Goal: Information Seeking & Learning: Learn about a topic

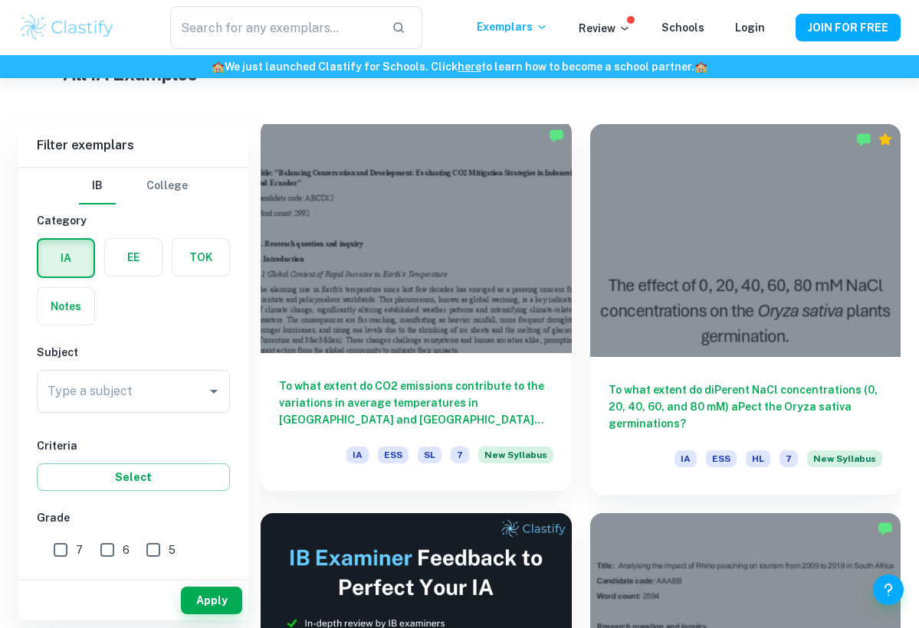
scroll to position [417, 0]
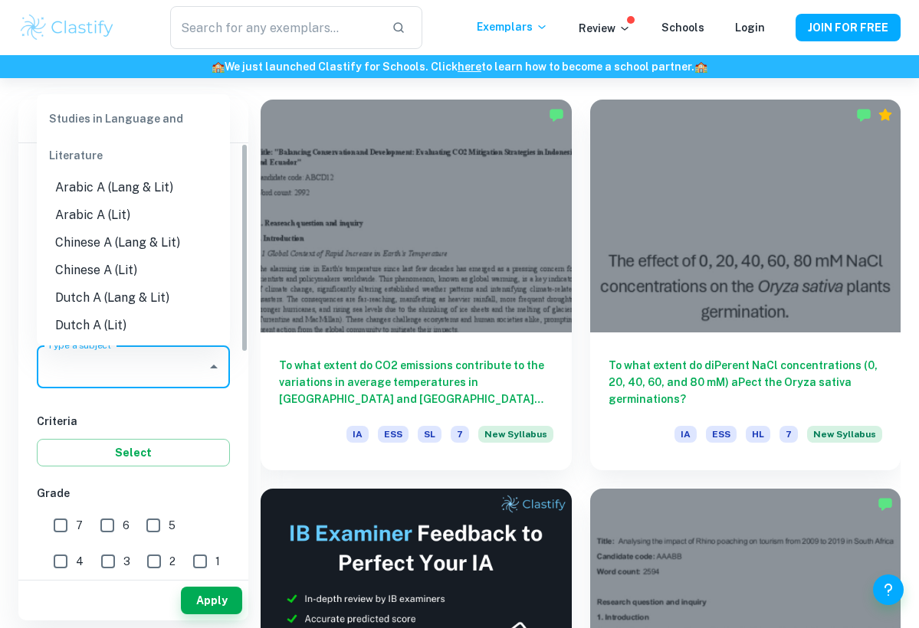
click at [144, 376] on input "Type a subject" at bounding box center [122, 366] width 156 height 29
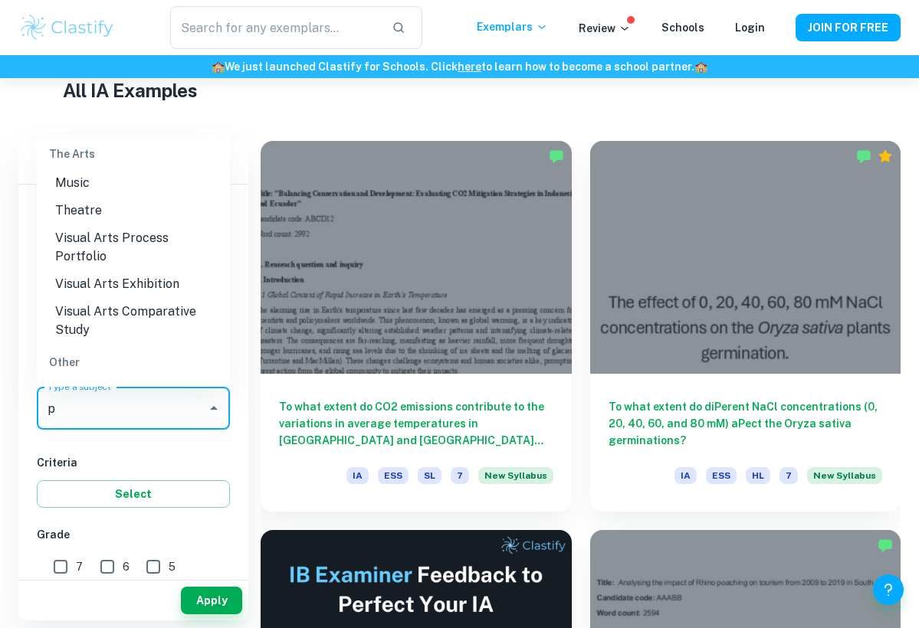
scroll to position [0, 0]
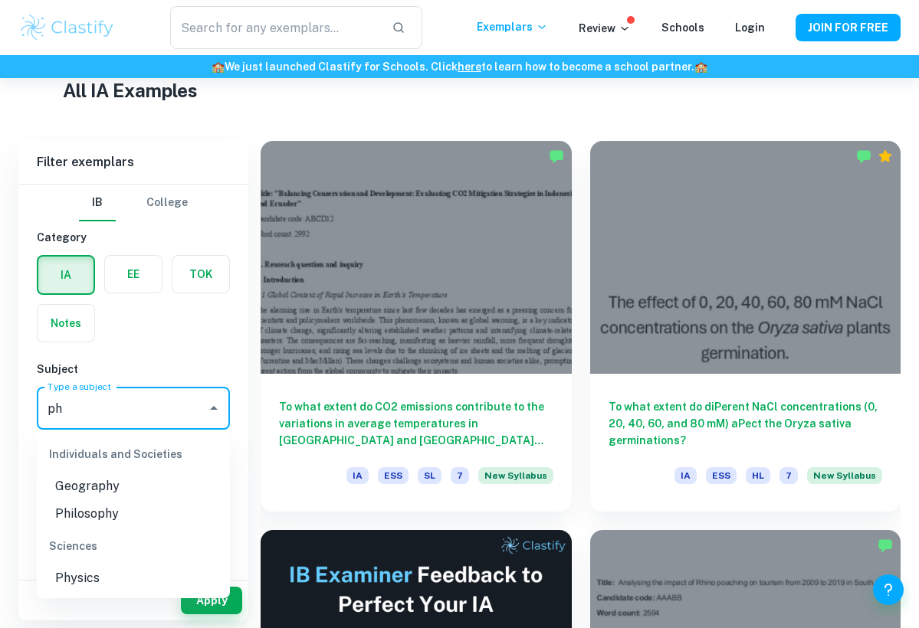
click at [86, 580] on li "Physics" at bounding box center [133, 579] width 193 height 28
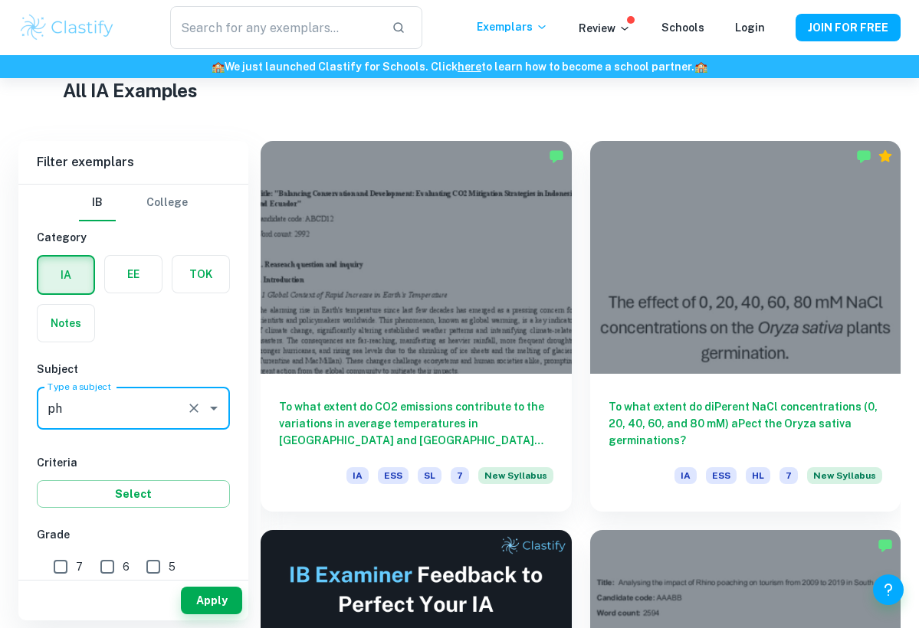
type input "Physics"
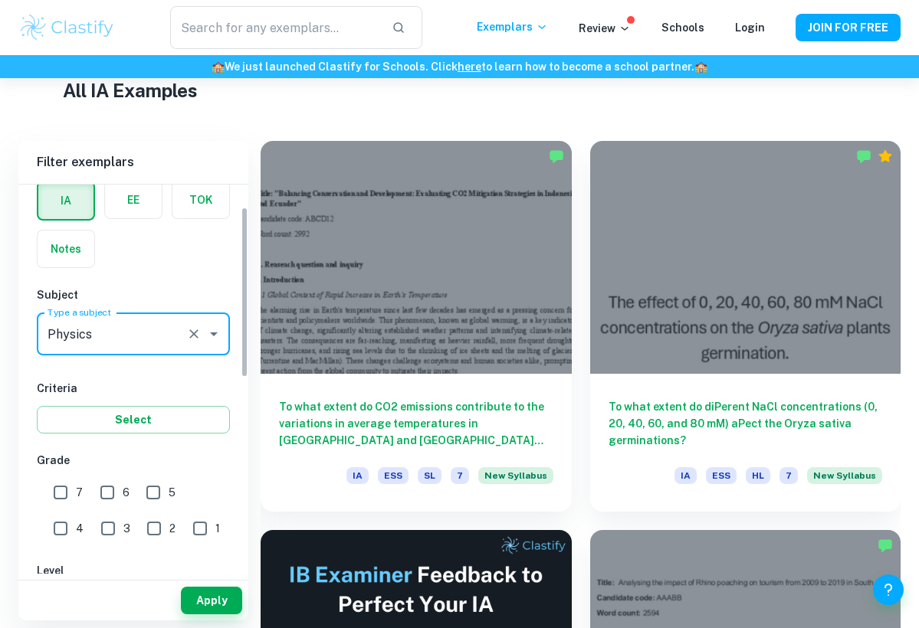
scroll to position [91, 0]
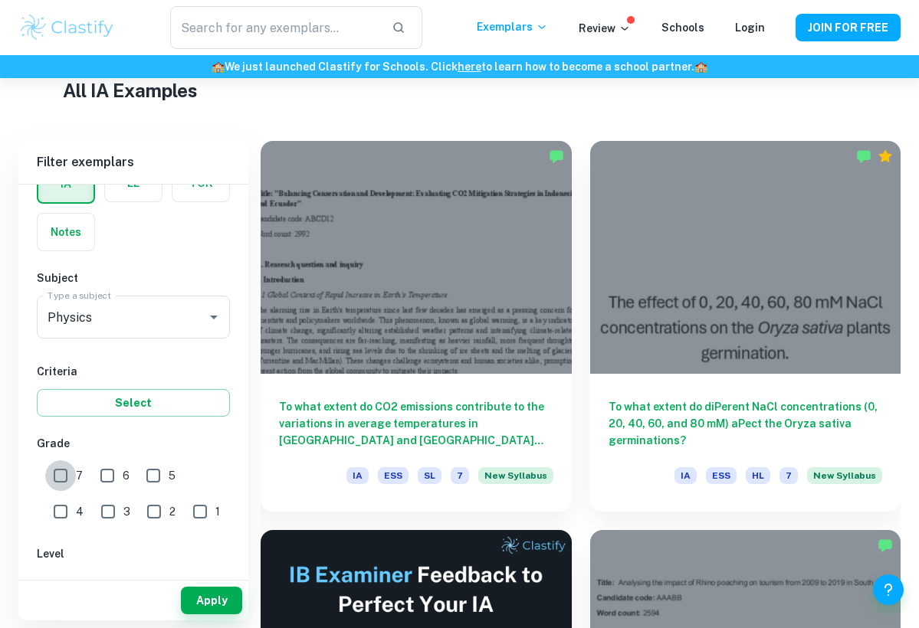
click at [67, 472] on input "7" at bounding box center [60, 476] width 31 height 31
checkbox input "true"
click at [93, 507] on input "3" at bounding box center [108, 512] width 31 height 31
checkbox input "true"
click at [110, 468] on input "6" at bounding box center [107, 476] width 31 height 31
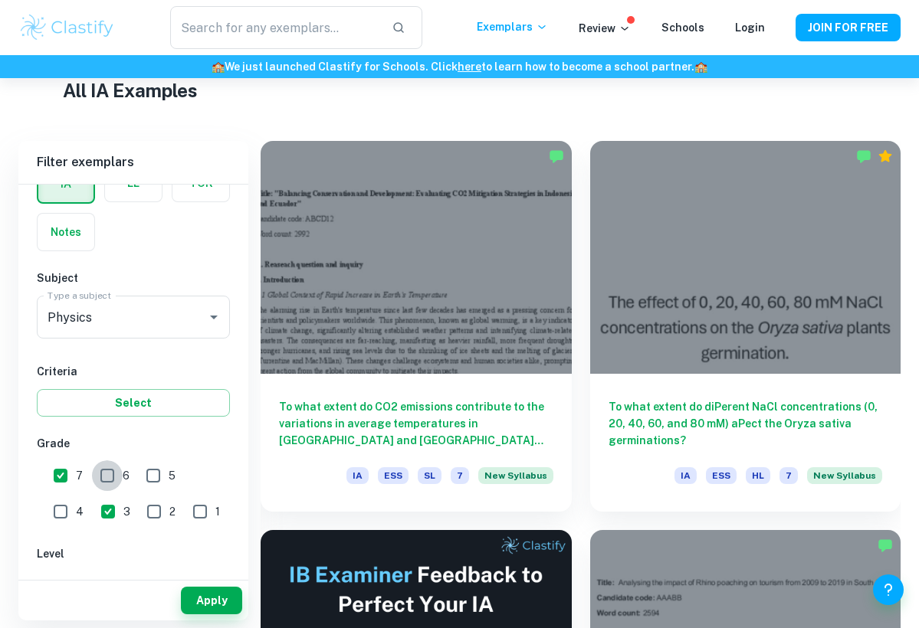
checkbox input "true"
click at [139, 509] on input "2" at bounding box center [154, 512] width 31 height 31
checkbox input "true"
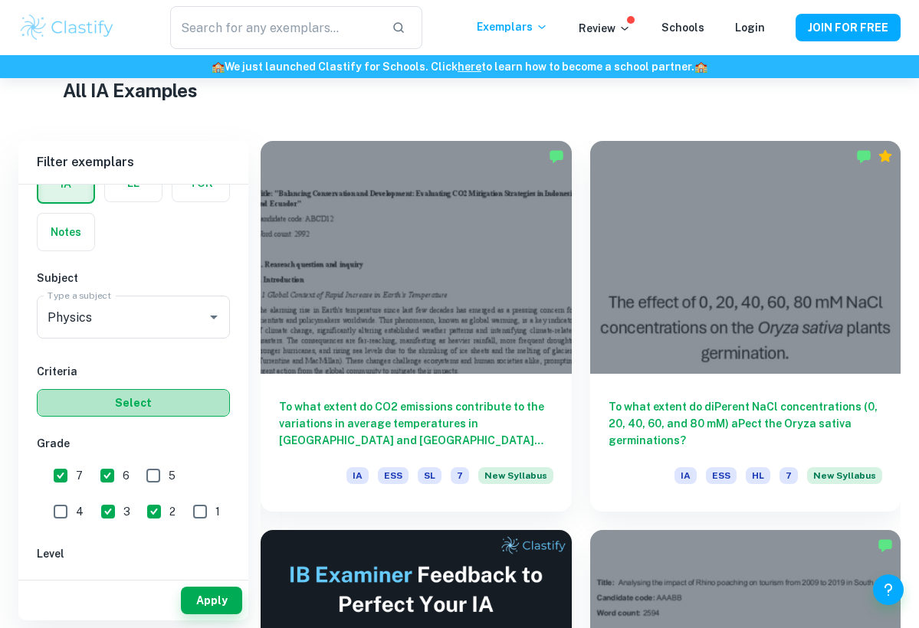
click at [147, 400] on button "Select" at bounding box center [133, 403] width 193 height 28
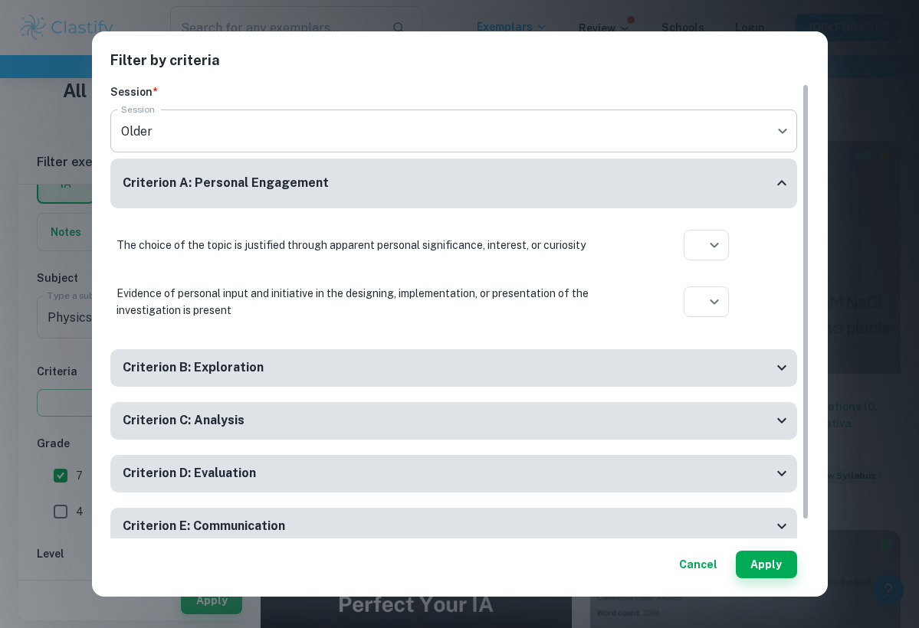
click at [413, 133] on body "We value your privacy We use cookies to enhance your browsing experience, serve…" at bounding box center [459, 17] width 919 height 628
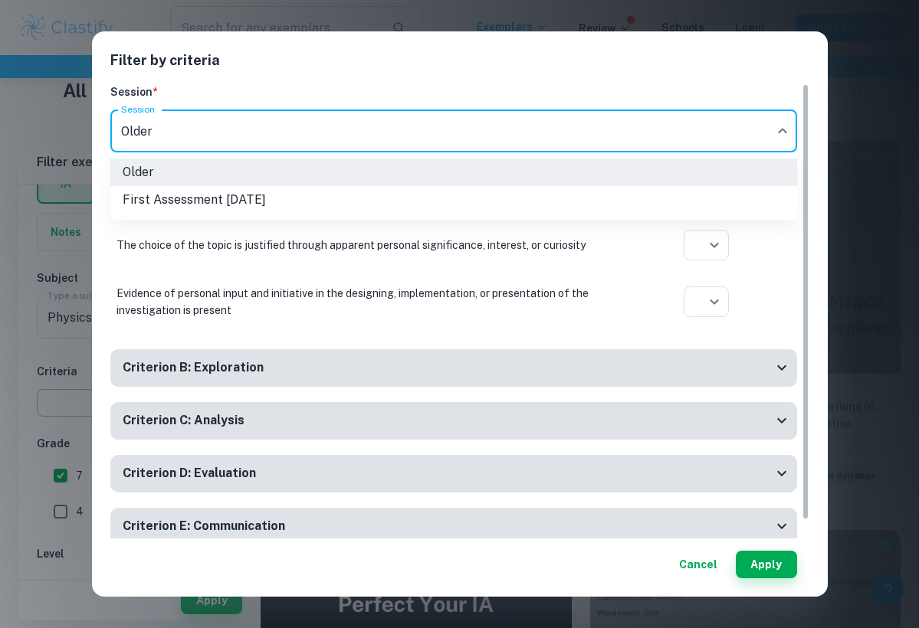
click at [366, 128] on div at bounding box center [459, 314] width 919 height 628
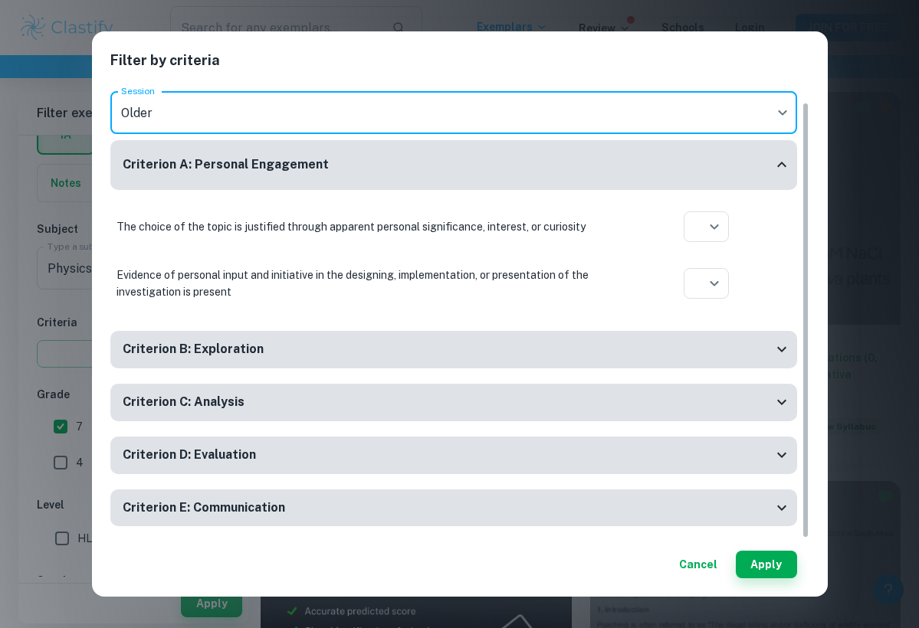
scroll to position [435, 0]
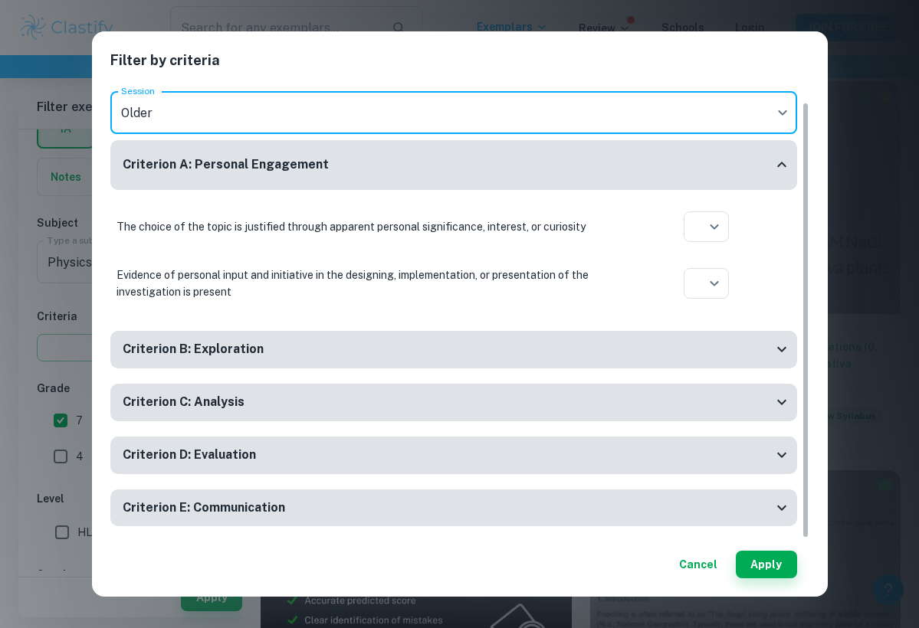
click at [308, 354] on div "Criterion B: Exploration" at bounding box center [448, 349] width 650 height 19
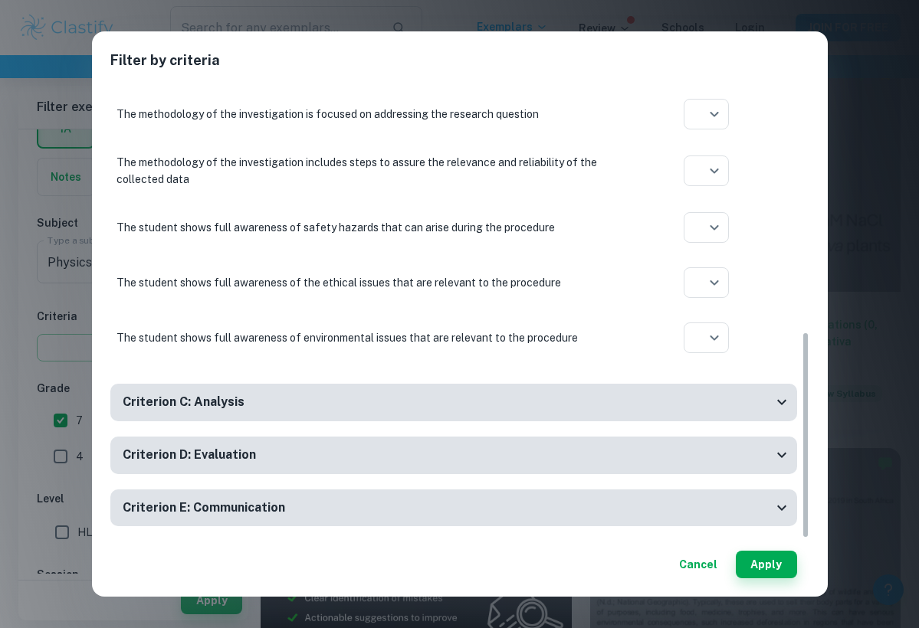
scroll to position [460, 0]
click at [292, 408] on div "Criterion C: Analysis" at bounding box center [448, 402] width 650 height 19
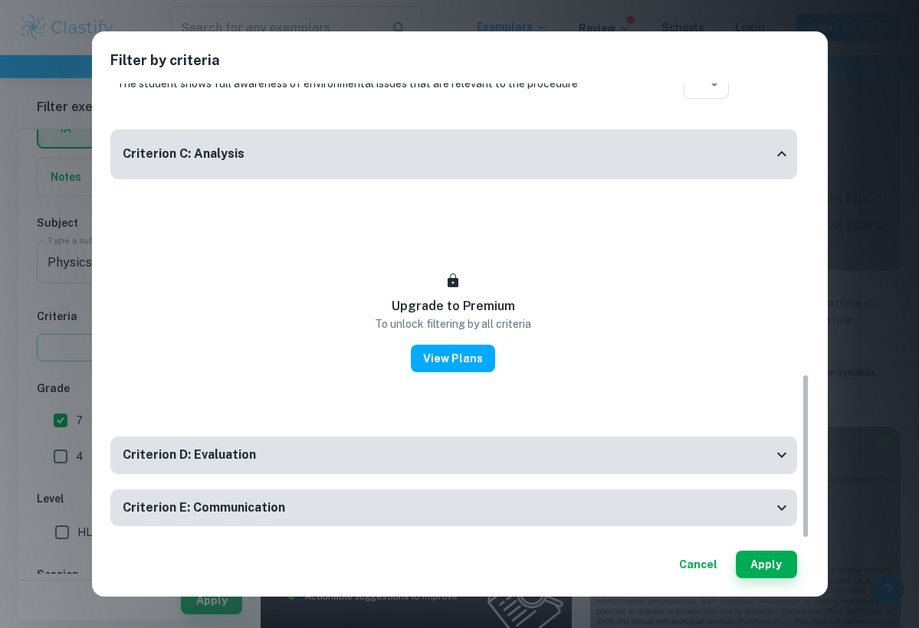
scroll to position [480, 0]
click at [315, 455] on div "Criterion D: Evaluation" at bounding box center [448, 455] width 650 height 19
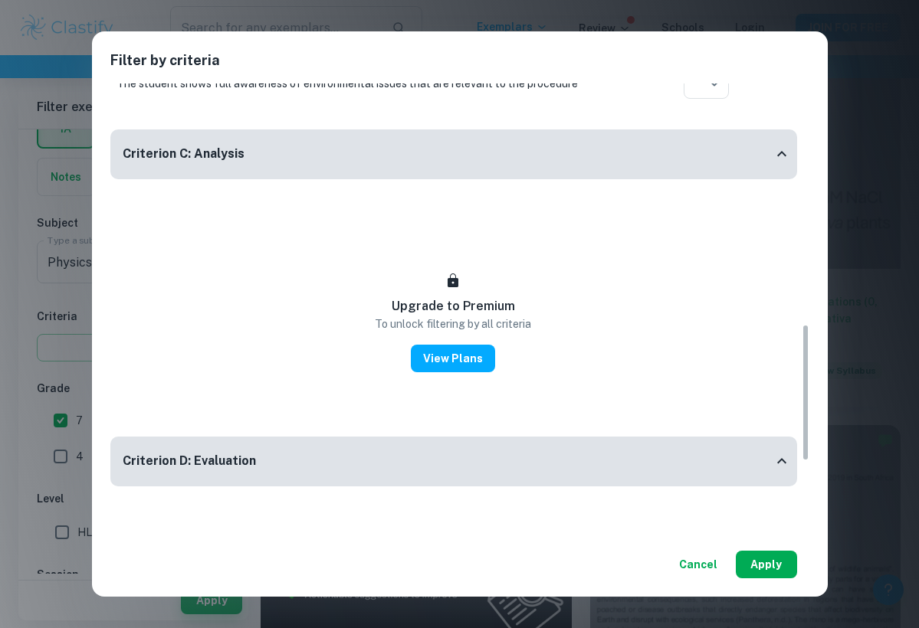
click at [756, 557] on button "Apply" at bounding box center [766, 565] width 61 height 28
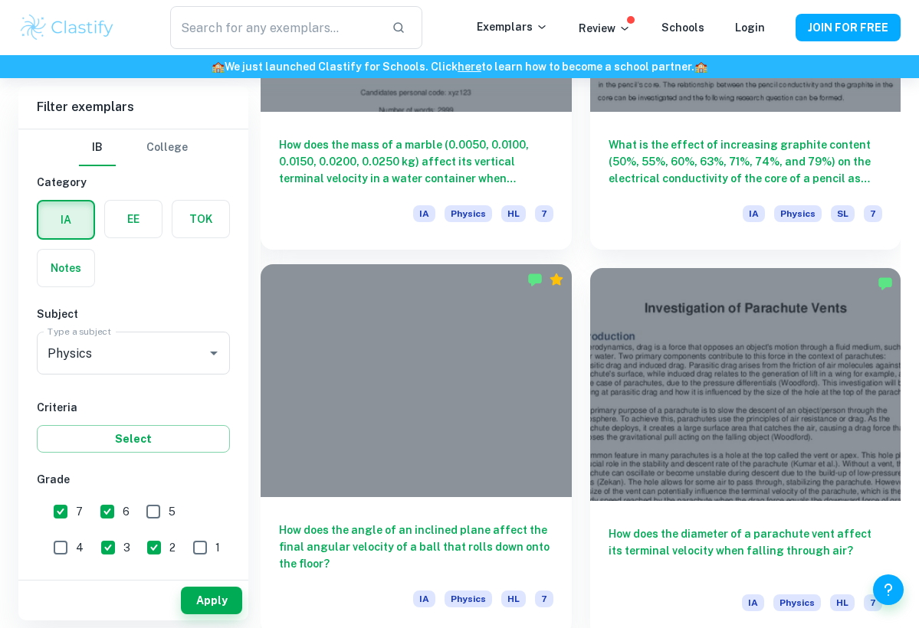
scroll to position [2176, 0]
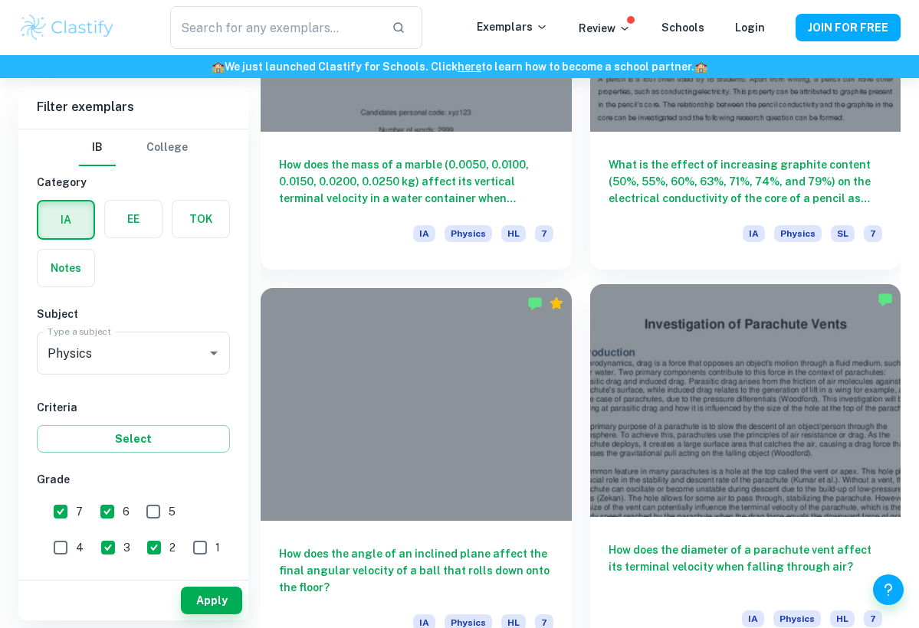
click at [662, 476] on div at bounding box center [745, 400] width 311 height 233
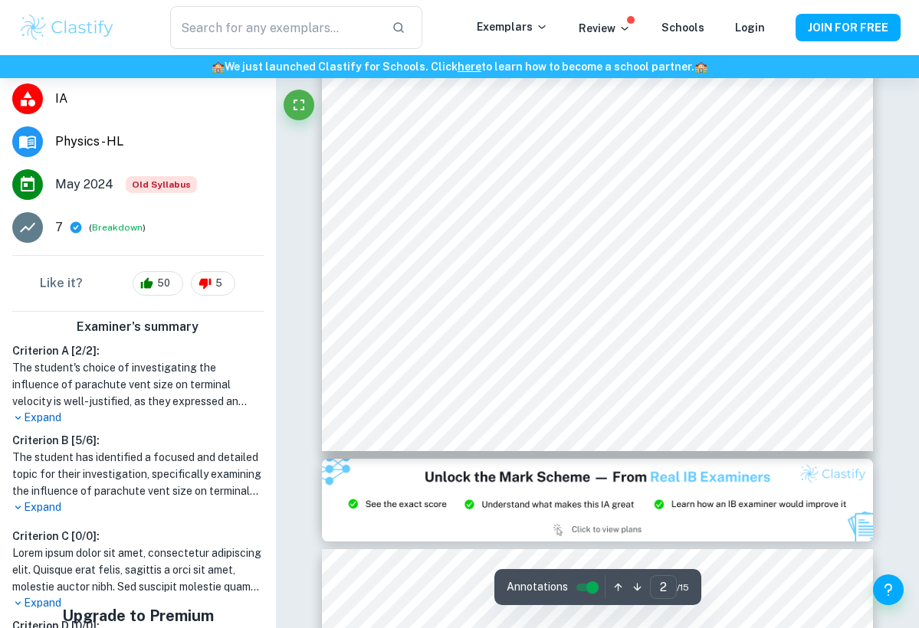
scroll to position [1359, 0]
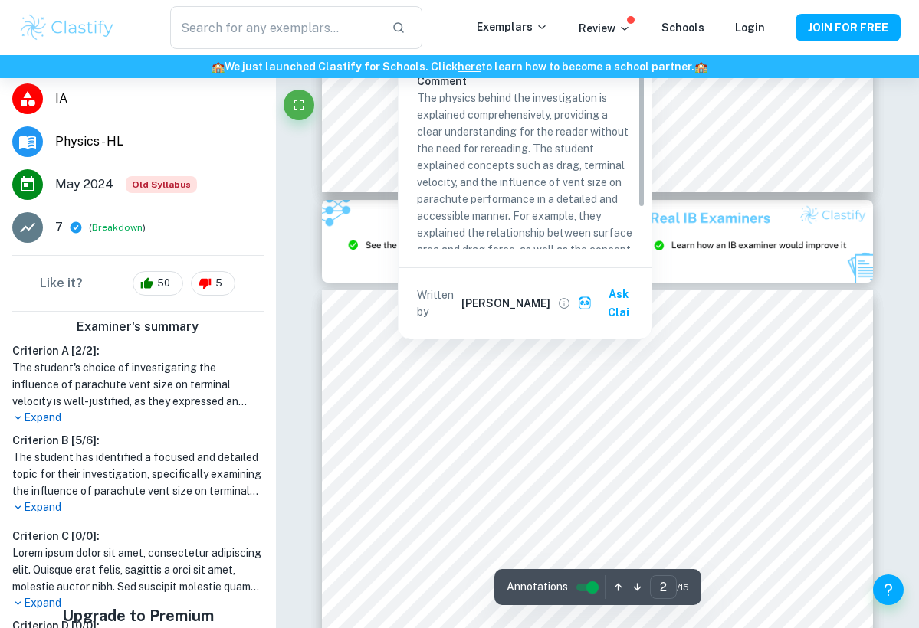
type input "3"
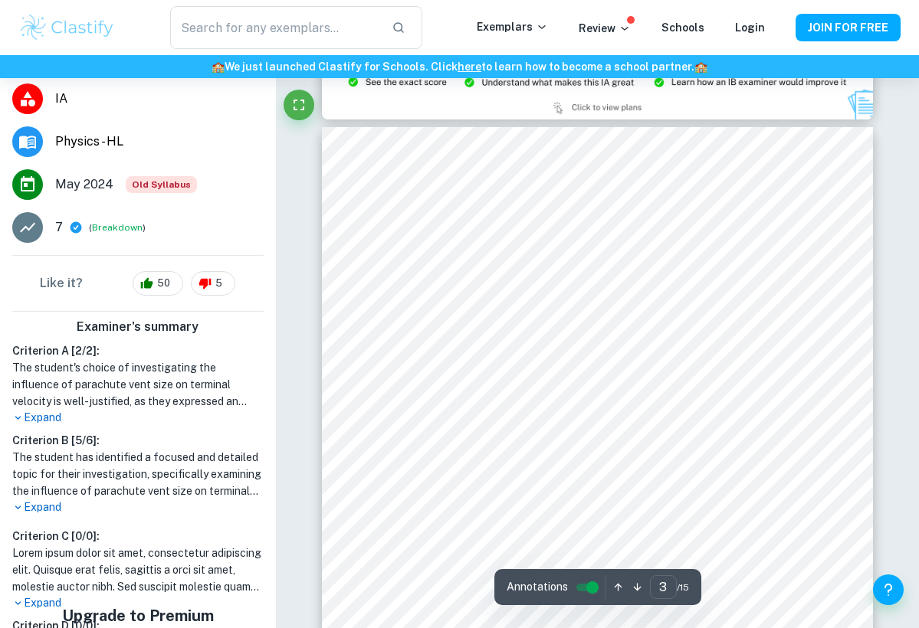
scroll to position [1712, 0]
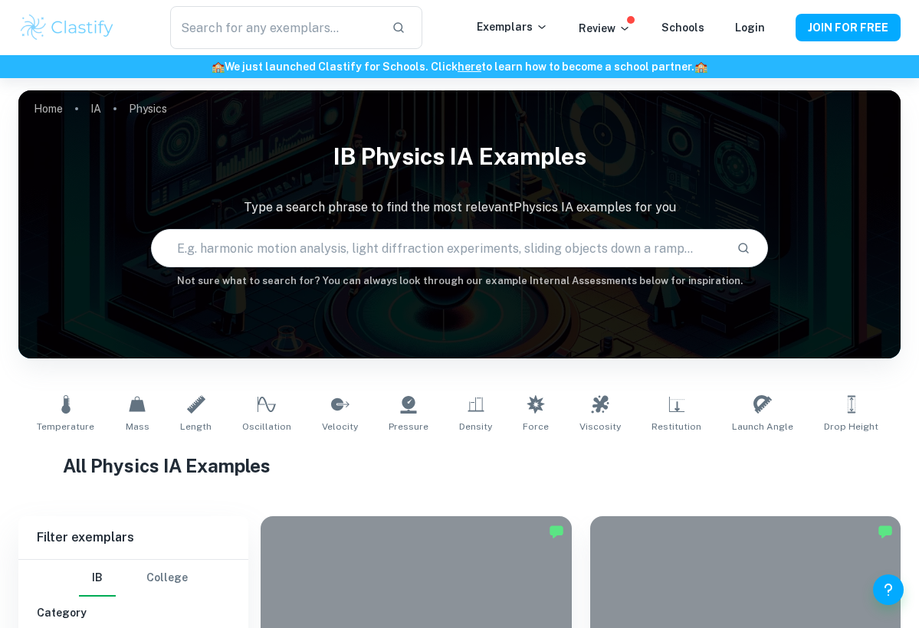
scroll to position [2176, 0]
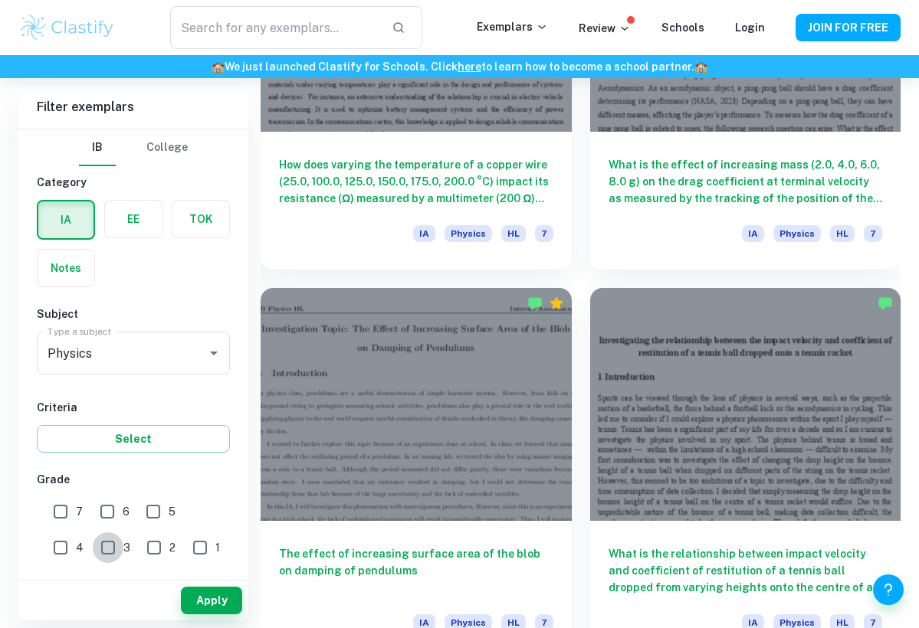
click at [93, 546] on input "3" at bounding box center [108, 548] width 31 height 31
checkbox input "true"
click at [139, 547] on input "2" at bounding box center [154, 548] width 31 height 31
checkbox input "true"
click at [185, 543] on input "1" at bounding box center [200, 548] width 31 height 31
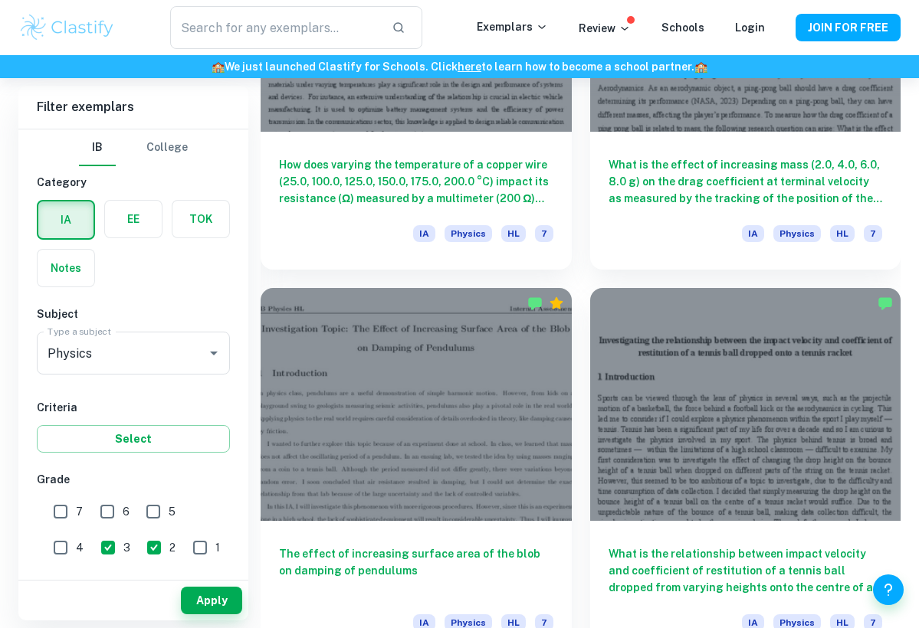
checkbox input "true"
click at [228, 593] on button "Apply" at bounding box center [211, 601] width 61 height 28
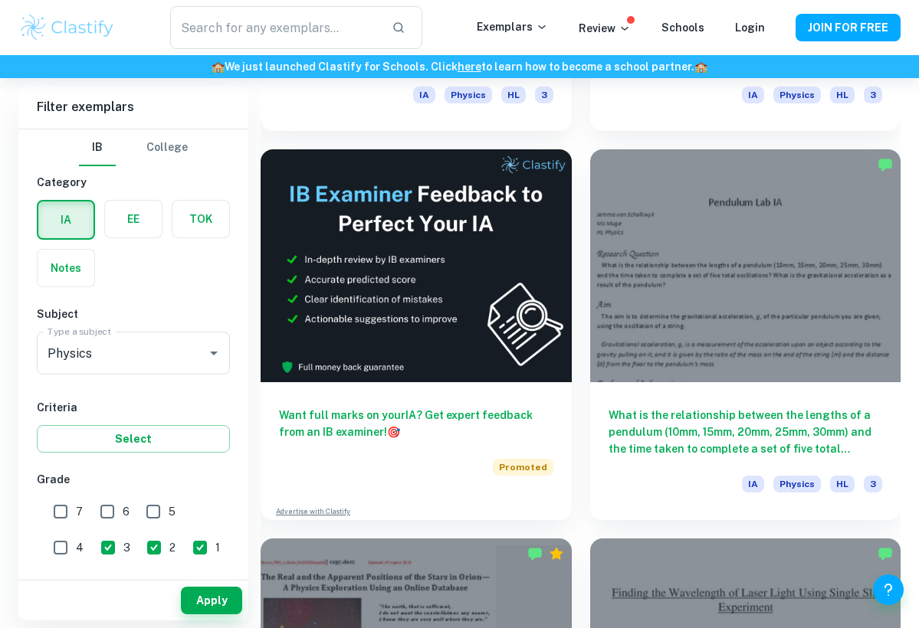
scroll to position [546, 0]
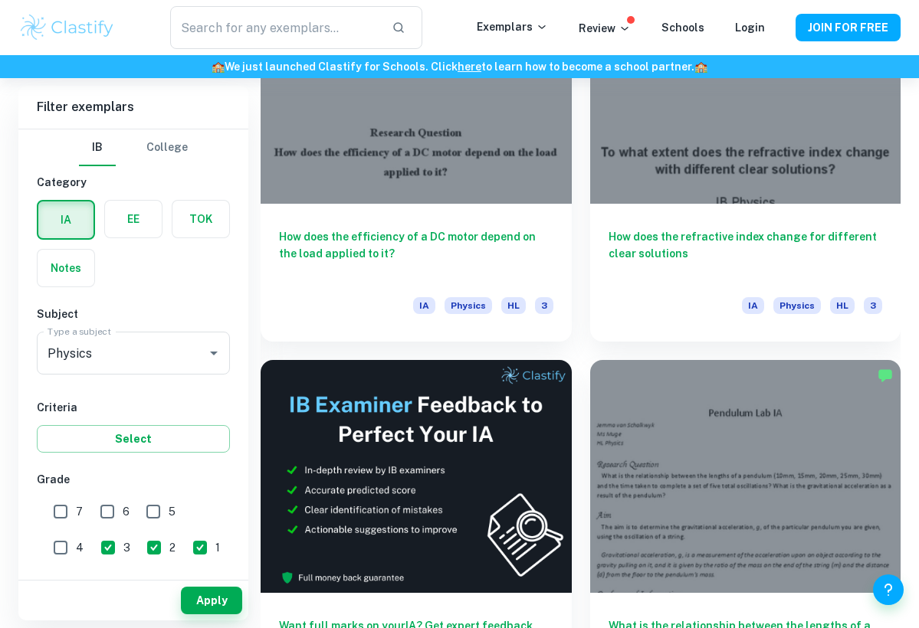
click at [139, 547] on input "2" at bounding box center [154, 548] width 31 height 31
checkbox input "false"
click at [93, 546] on input "3" at bounding box center [108, 548] width 31 height 31
checkbox input "false"
click at [210, 602] on button "Apply" at bounding box center [211, 601] width 61 height 28
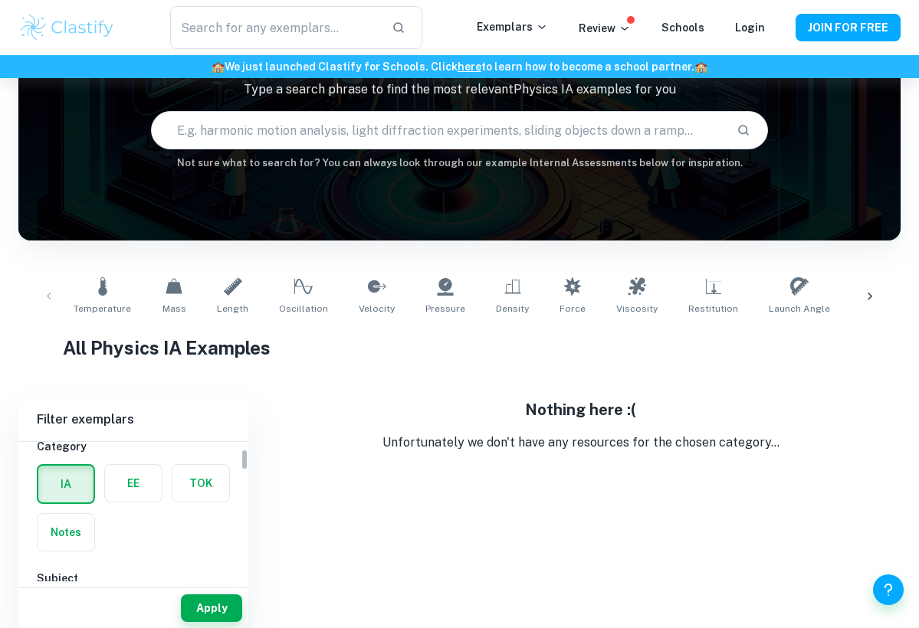
scroll to position [118, 0]
click at [136, 475] on label "button" at bounding box center [133, 483] width 57 height 37
click at [0, 0] on input "radio" at bounding box center [0, 0] width 0 height 0
click at [80, 478] on label "button" at bounding box center [66, 483] width 57 height 37
click at [0, 0] on input "radio" at bounding box center [0, 0] width 0 height 0
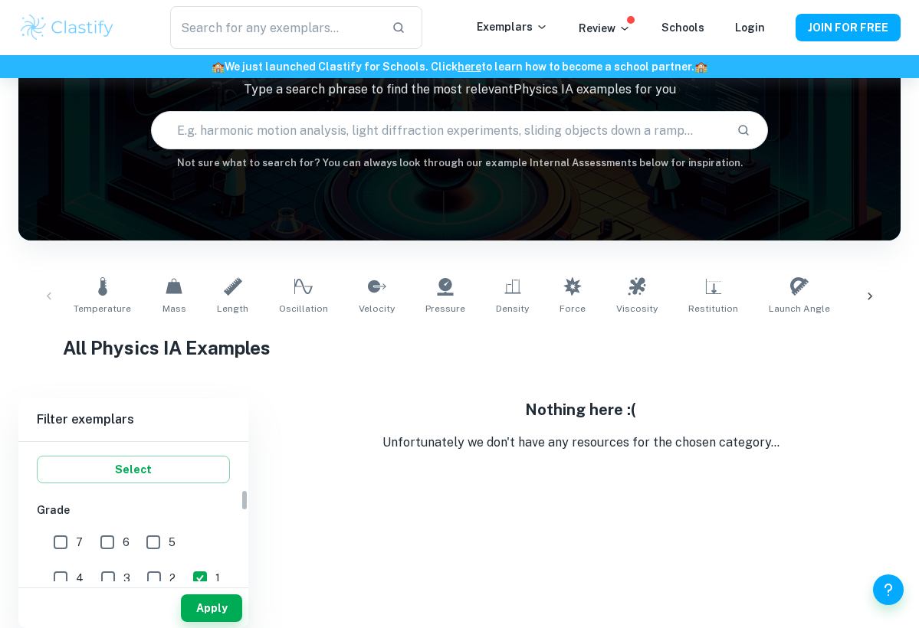
scroll to position [309, 0]
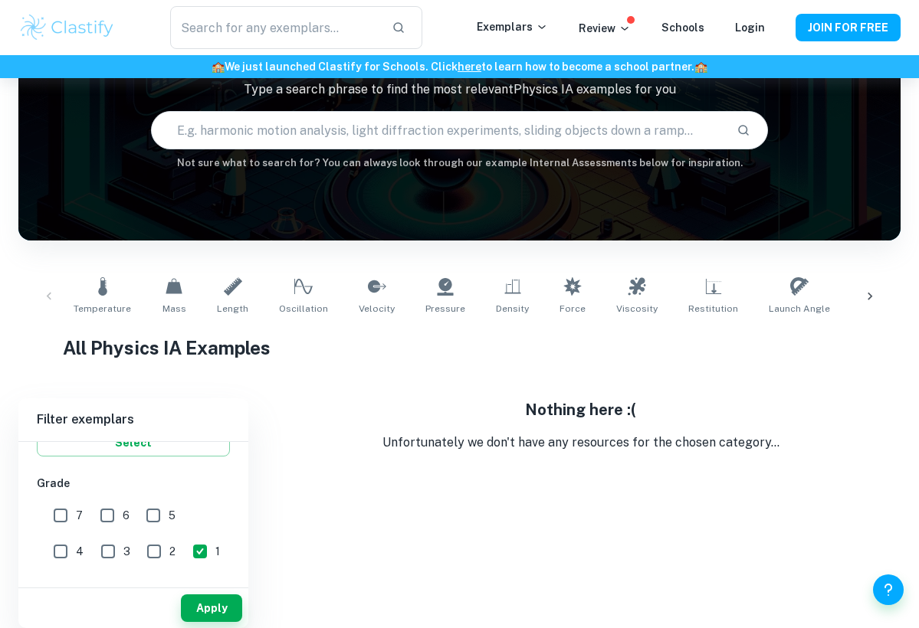
click at [139, 543] on input "2" at bounding box center [154, 551] width 31 height 31
checkbox input "true"
click at [93, 554] on input "3" at bounding box center [108, 551] width 31 height 31
checkbox input "true"
click at [185, 552] on input "1" at bounding box center [200, 551] width 31 height 31
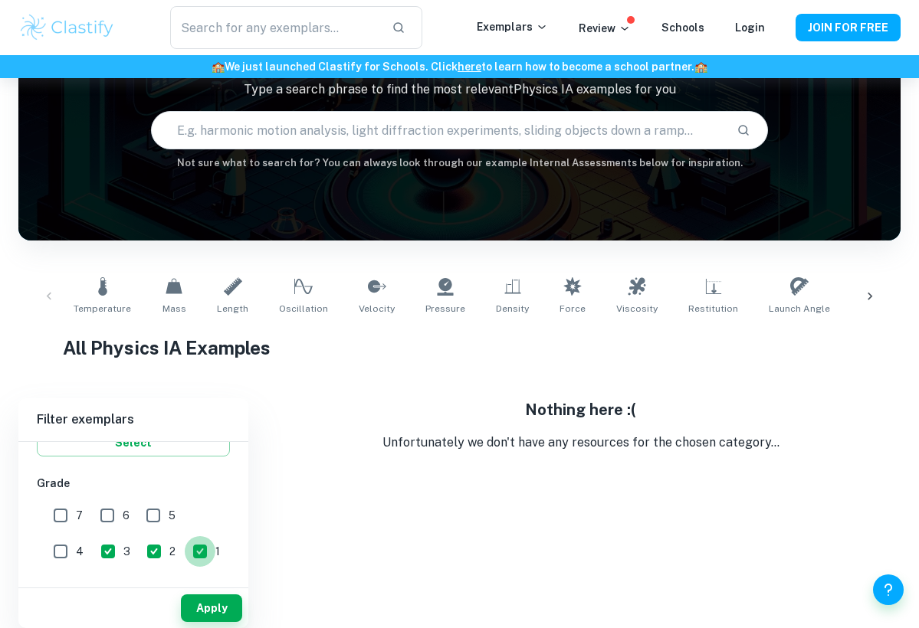
checkbox input "false"
click at [93, 552] on input "3" at bounding box center [108, 551] width 31 height 31
click at [215, 602] on button "Apply" at bounding box center [211, 609] width 61 height 28
click at [93, 541] on input "3" at bounding box center [108, 551] width 31 height 31
checkbox input "true"
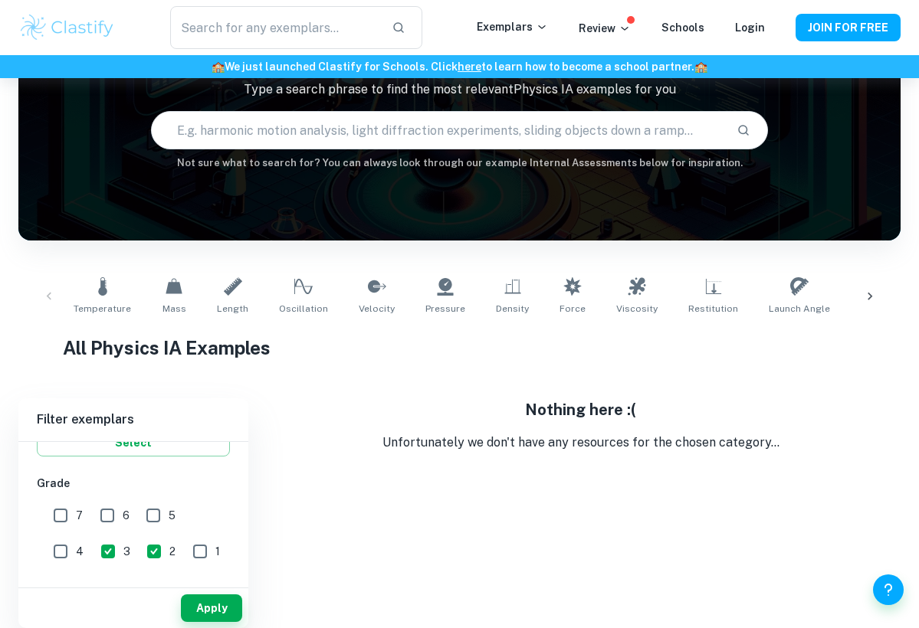
click at [139, 543] on input "2" at bounding box center [154, 551] width 31 height 31
checkbox input "false"
click at [208, 605] on button "Apply" at bounding box center [211, 609] width 61 height 28
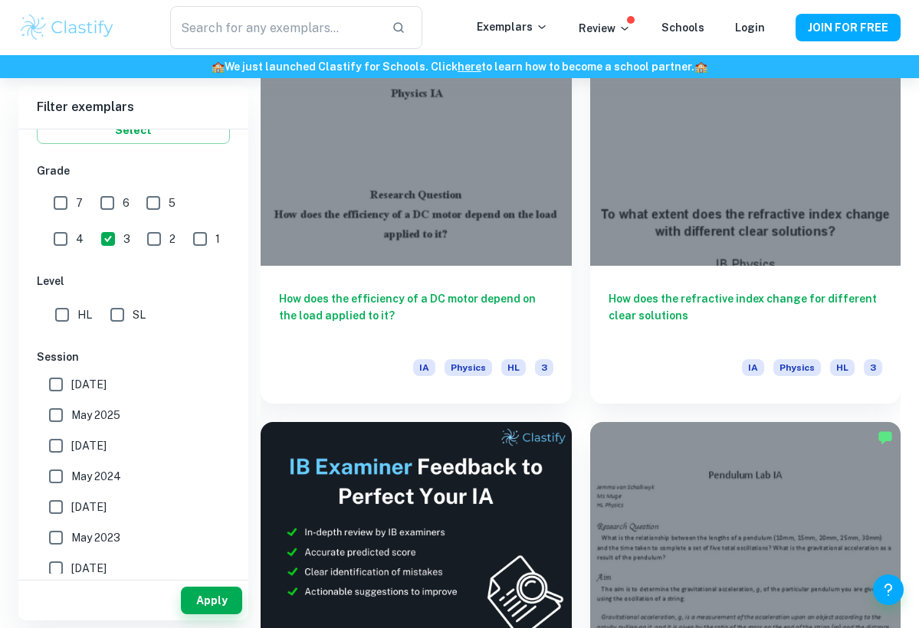
scroll to position [298, 0]
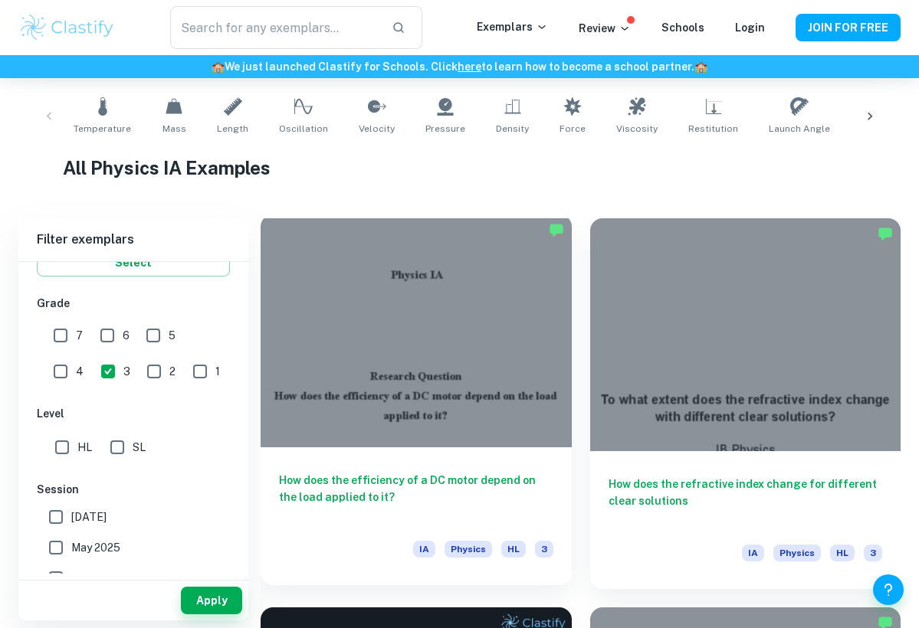
click at [432, 307] on div at bounding box center [416, 331] width 311 height 233
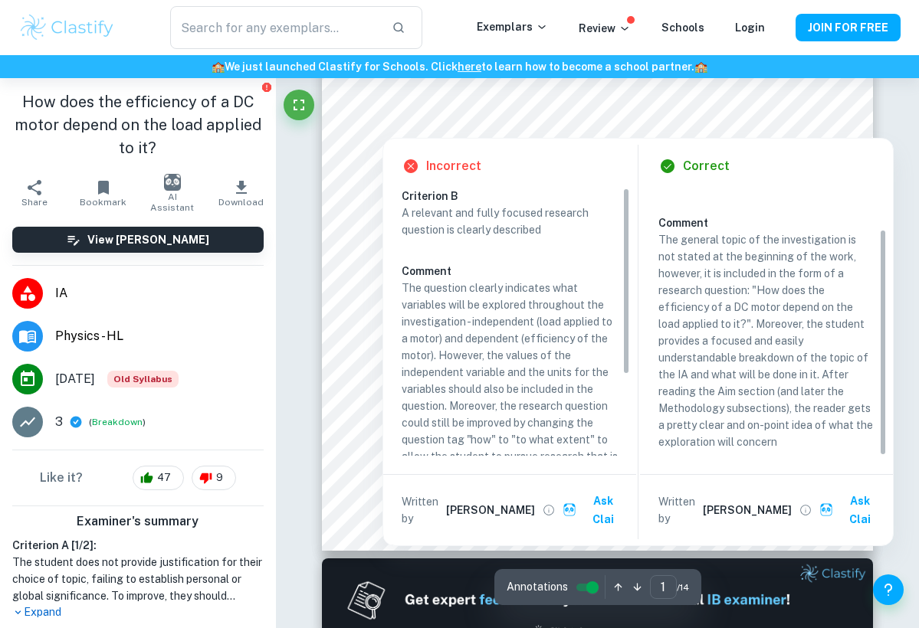
scroll to position [248, 0]
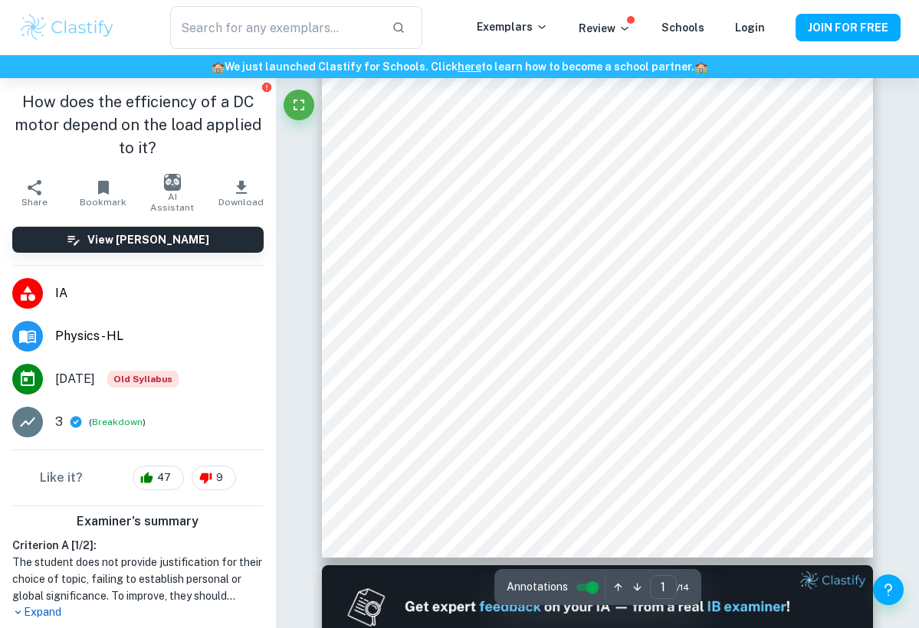
click at [280, 3] on div "​ Exemplars Review Schools Login JOIN FOR FREE" at bounding box center [459, 27] width 919 height 55
